Goal: Task Accomplishment & Management: Manage account settings

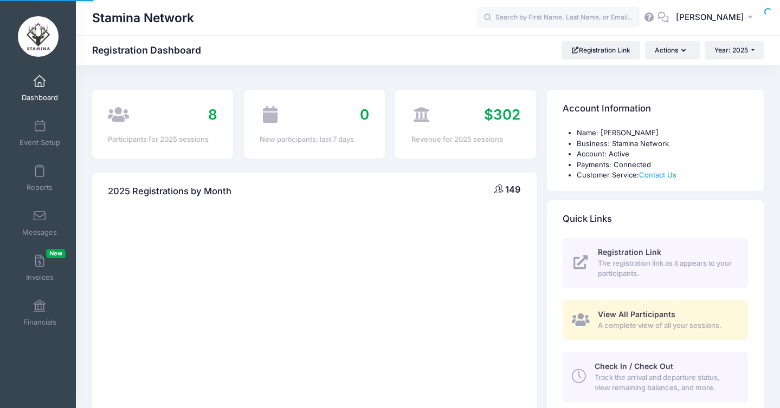
select select
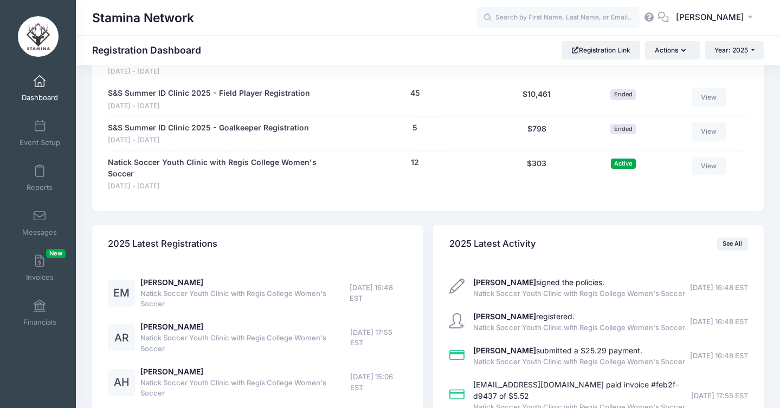
scroll to position [665, 0]
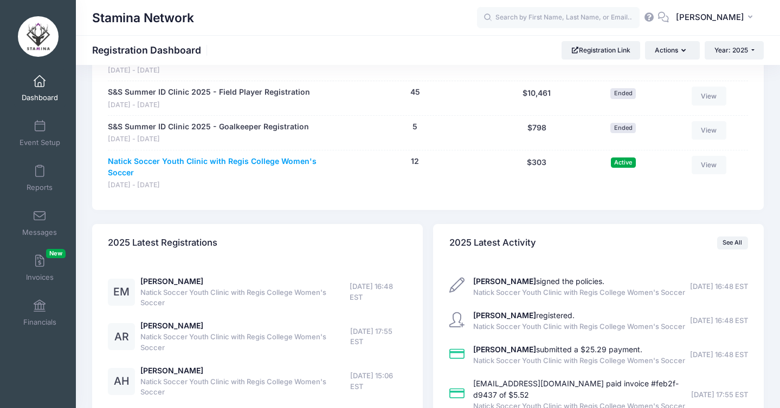
click at [174, 157] on link "Natick Soccer Youth Clinic with Regis College Women's Soccer" at bounding box center [220, 167] width 225 height 23
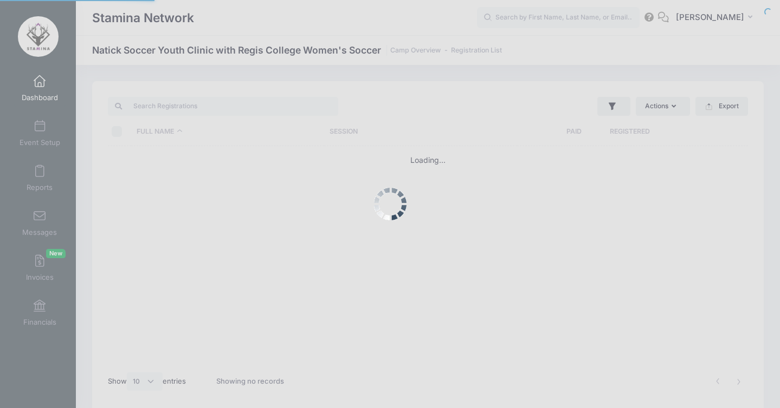
select select "10"
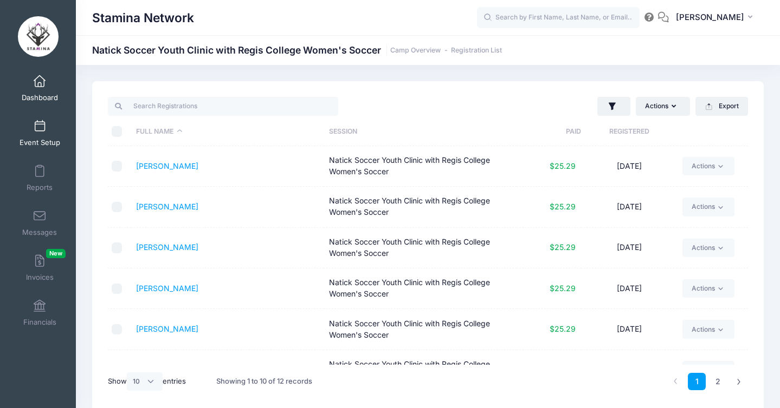
click at [46, 125] on link "Event Setup" at bounding box center [39, 133] width 51 height 38
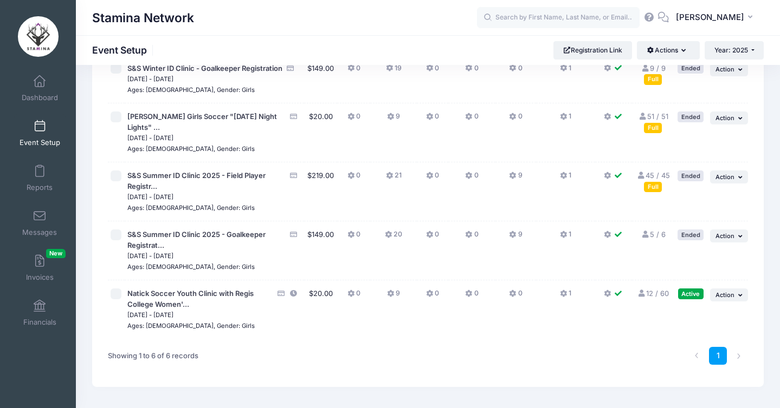
scroll to position [164, 0]
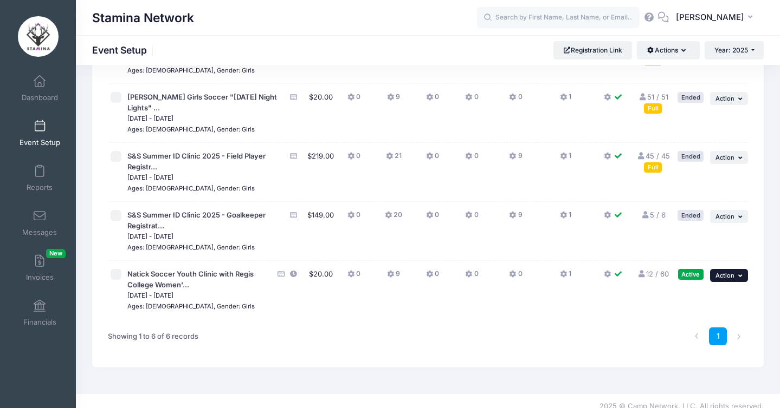
click at [738, 273] on icon "button" at bounding box center [741, 276] width 7 height 6
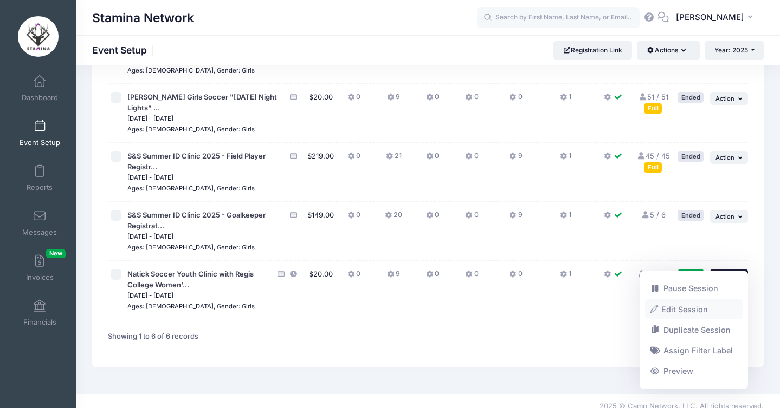
click at [693, 307] on link "Edit Session" at bounding box center [694, 309] width 98 height 21
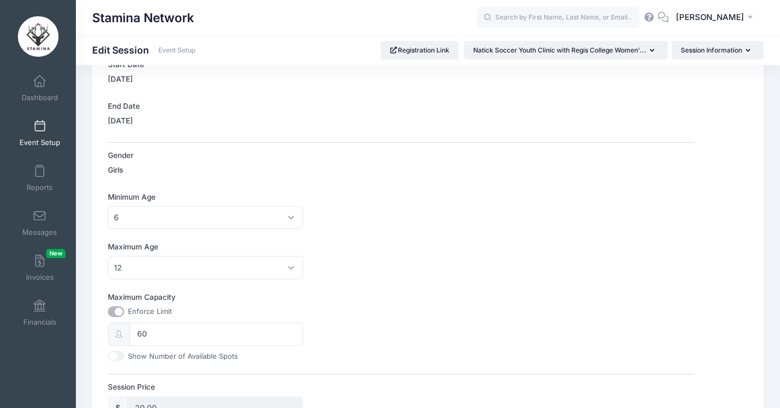
scroll to position [277, 0]
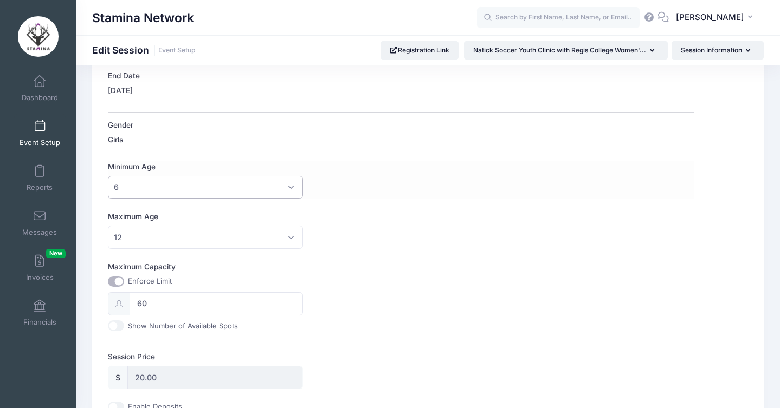
click at [151, 179] on span "6" at bounding box center [205, 187] width 195 height 23
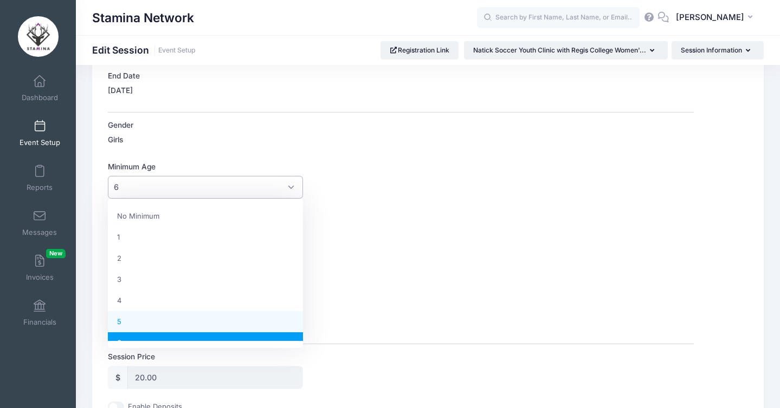
select select "5"
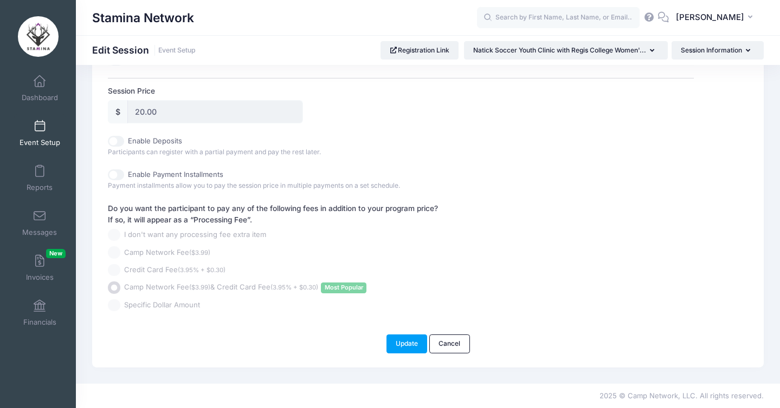
scroll to position [553, 0]
click at [413, 345] on button "Update" at bounding box center [406, 344] width 41 height 18
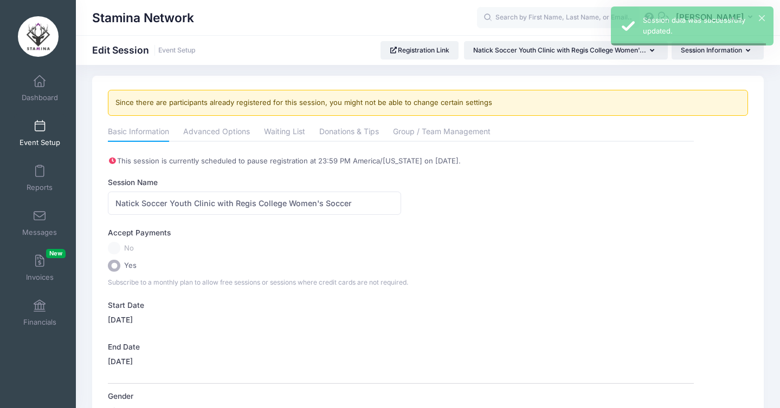
scroll to position [0, 0]
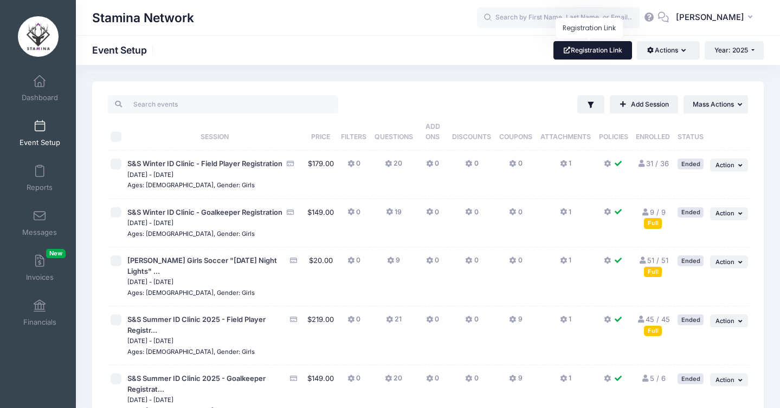
click at [566, 46] on link "Registration Link" at bounding box center [592, 50] width 79 height 18
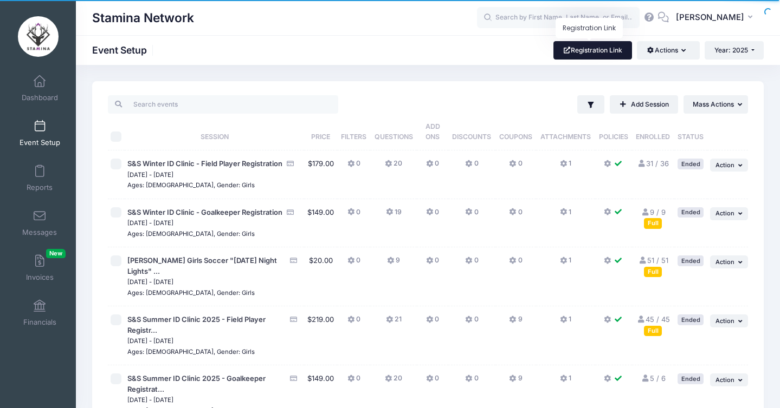
click at [567, 54] on link "Registration Link" at bounding box center [592, 50] width 79 height 18
